Goal: Check status: Check status

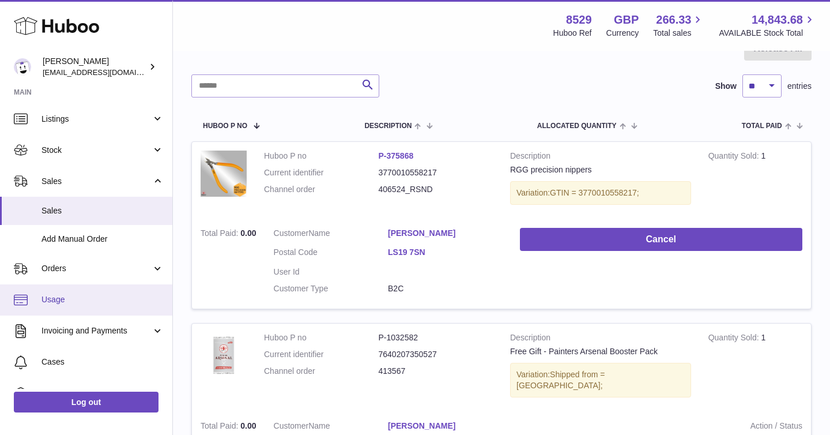
scroll to position [34, 0]
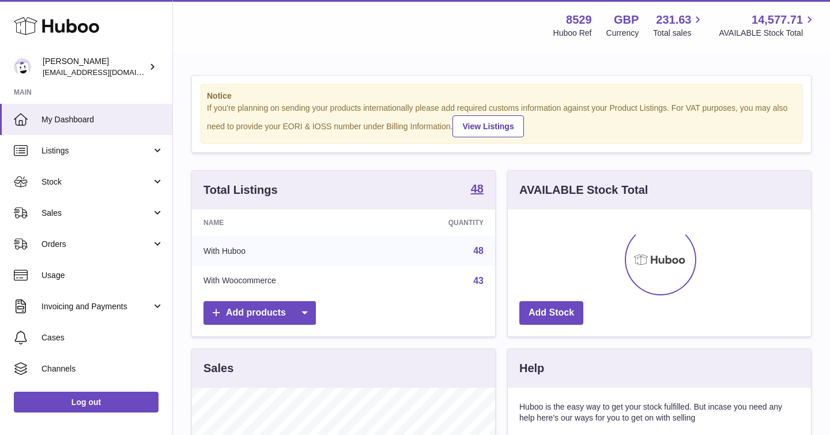
scroll to position [180, 303]
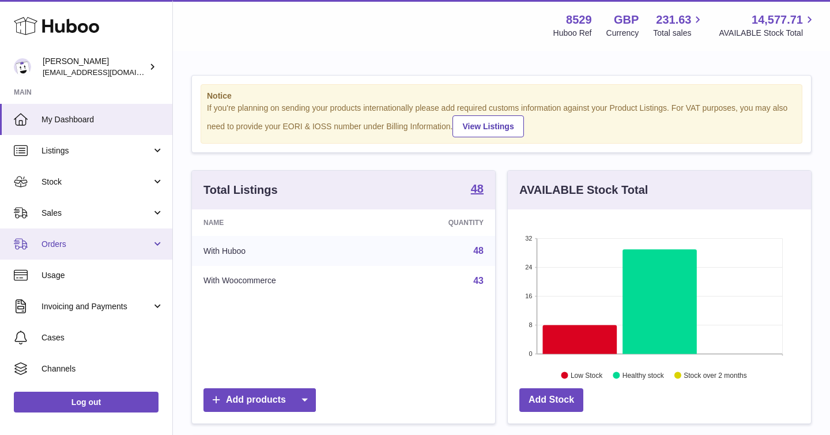
click at [156, 244] on link "Orders" at bounding box center [86, 243] width 172 height 31
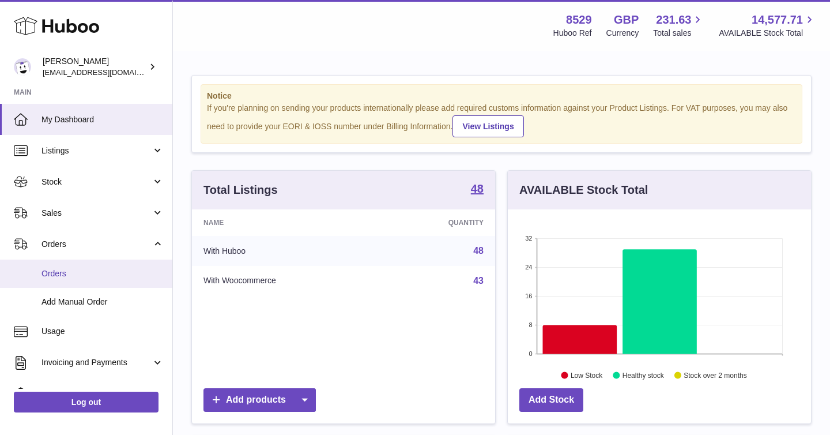
click at [108, 277] on span "Orders" at bounding box center [103, 273] width 122 height 11
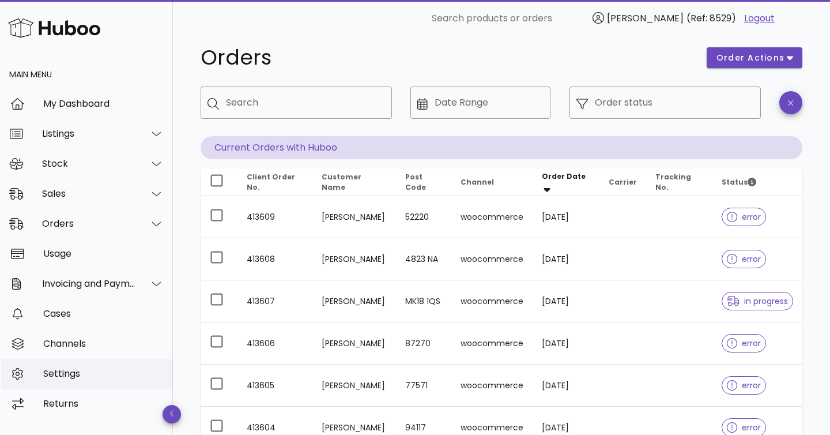
scroll to position [20, 0]
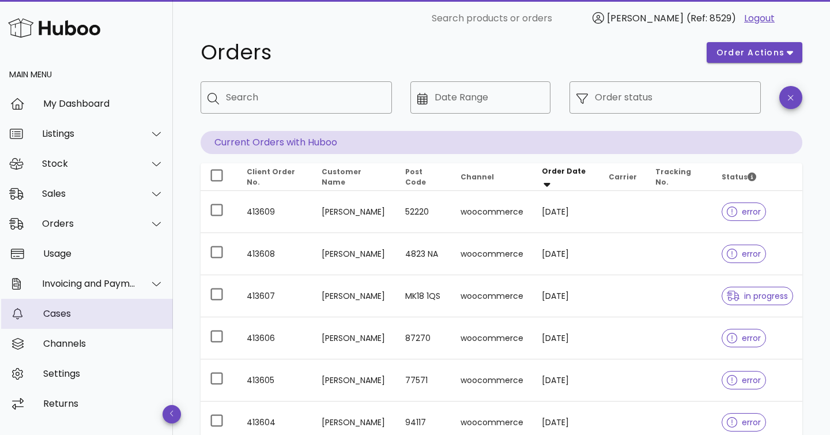
click at [82, 320] on div "Cases" at bounding box center [103, 313] width 121 height 25
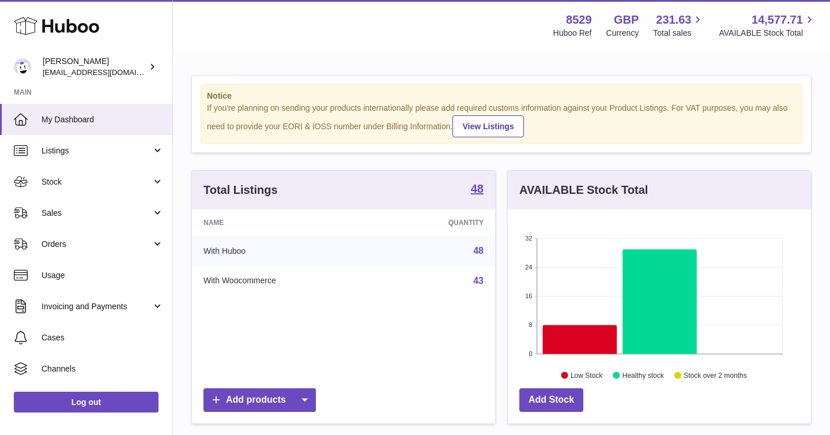
scroll to position [180, 303]
click at [155, 210] on link "Sales" at bounding box center [86, 212] width 172 height 31
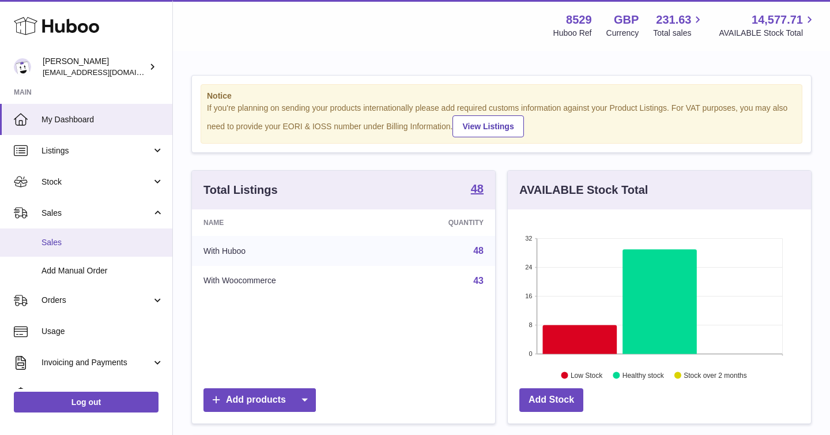
click at [145, 240] on span "Sales" at bounding box center [103, 242] width 122 height 11
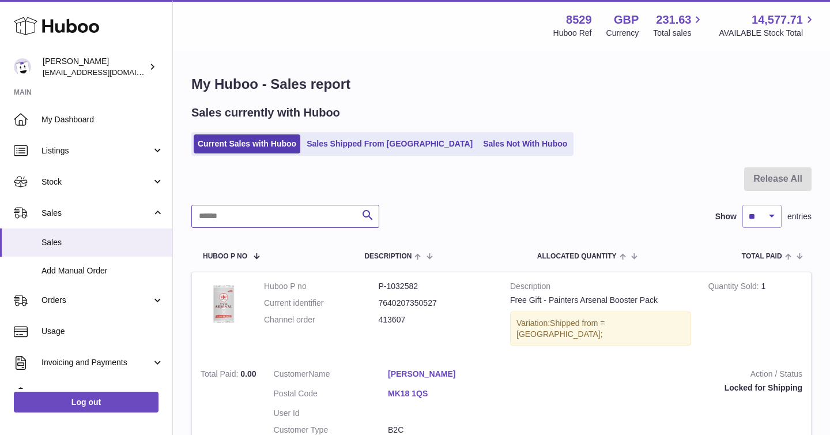
click at [265, 223] on input "text" at bounding box center [285, 216] width 188 height 23
paste input "******"
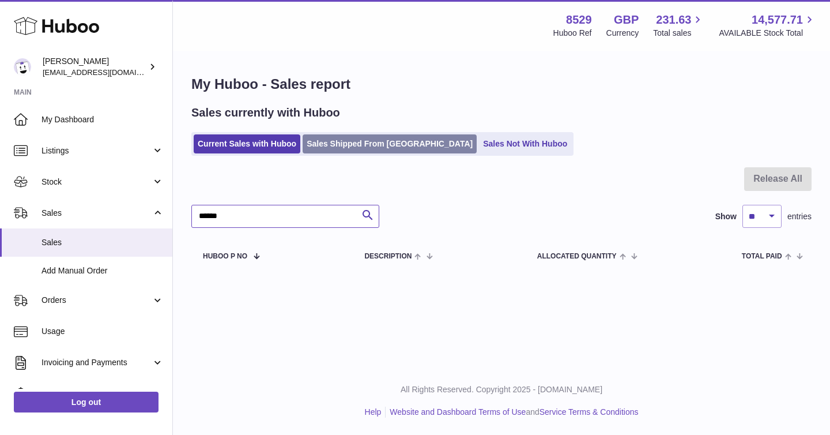
type input "******"
click at [355, 137] on link "Sales Shipped From Huboo" at bounding box center [390, 143] width 174 height 19
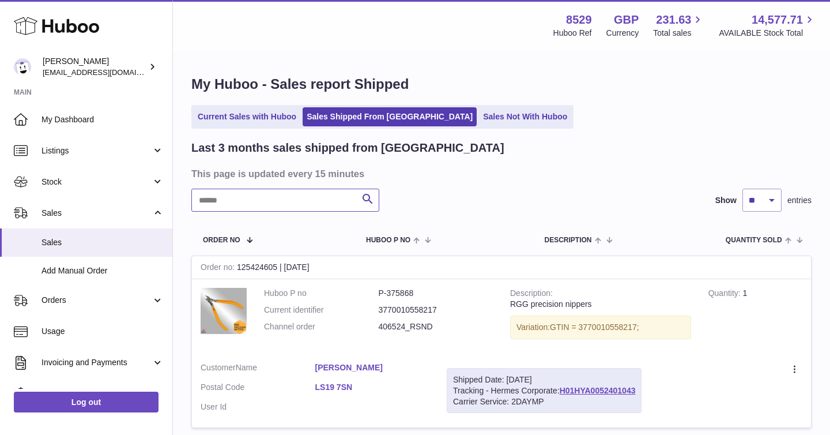
click at [241, 200] on input "text" at bounding box center [285, 200] width 188 height 23
paste input "******"
type input "******"
drag, startPoint x: 640, startPoint y: 392, endPoint x: 455, endPoint y: 382, distance: 185.4
click at [455, 382] on div "Shipped Date: 18th Sep 2025 Tracking - Hermes Corporate: H01HYA0052236016 Carri…" at bounding box center [544, 391] width 195 height 46
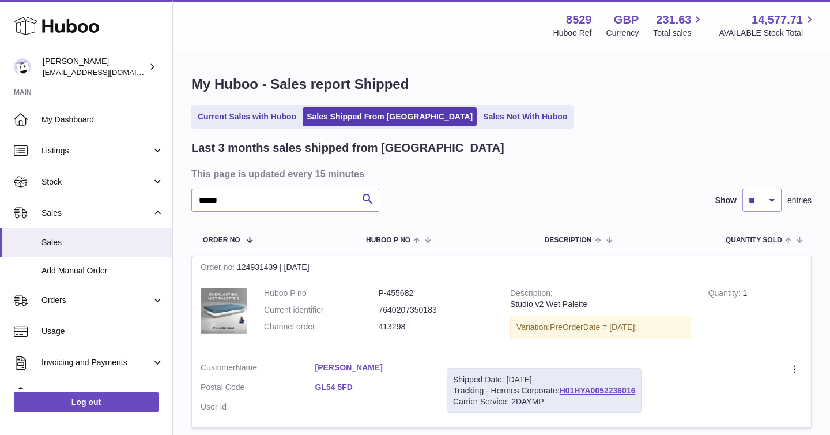
copy div "Shipped Date: 18th Sep 2025 Tracking - Hermes Corporate: H01HYA0052236016"
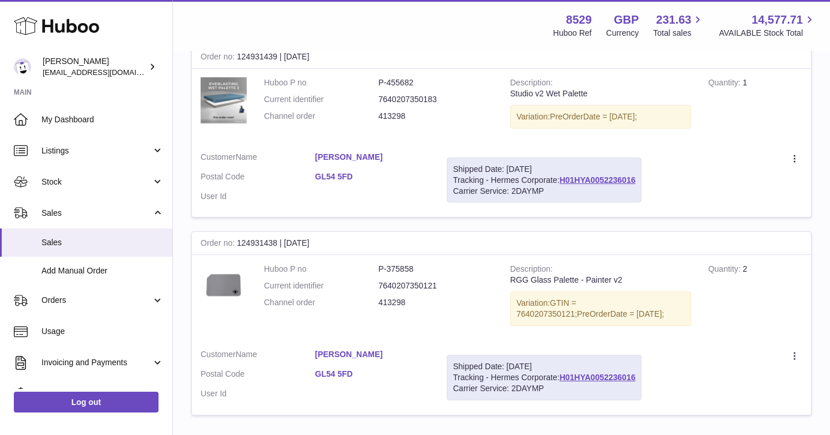
scroll to position [212, 0]
click at [405, 268] on dd "P-375858" at bounding box center [436, 267] width 115 height 11
copy dl "P-375858"
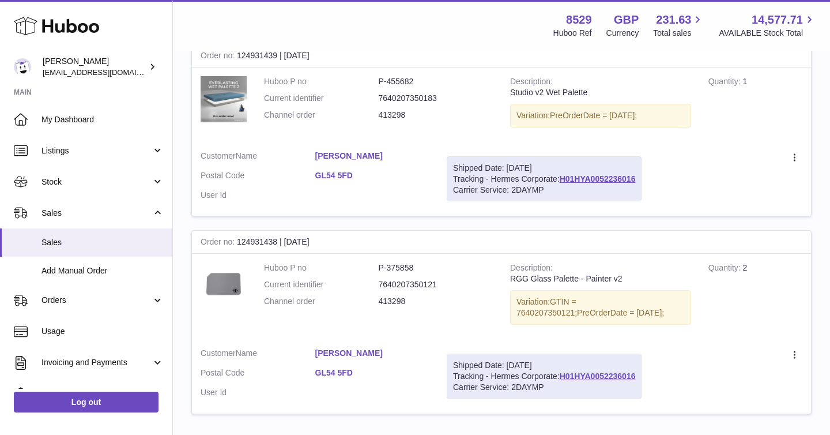
click at [393, 80] on dd "P-455682" at bounding box center [436, 81] width 115 height 11
copy dl "P-455682"
